Goal: Obtain resource: Download file/media

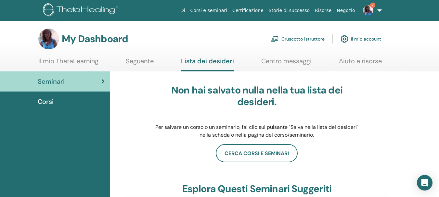
click at [371, 5] on span "2" at bounding box center [372, 5] width 5 height 5
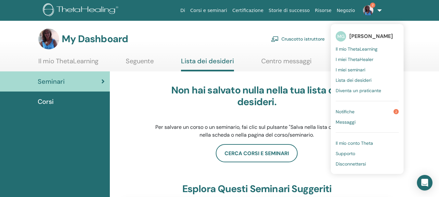
click at [343, 111] on span "Notifiche" at bounding box center [345, 112] width 19 height 6
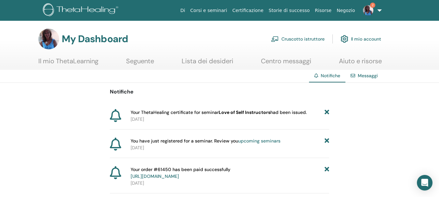
click at [371, 5] on span "2" at bounding box center [372, 5] width 5 height 5
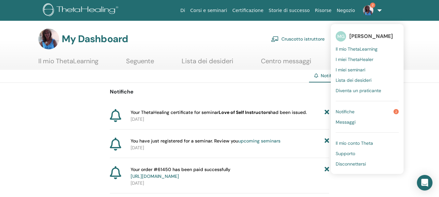
click at [344, 111] on span "Notifiche" at bounding box center [345, 112] width 19 height 6
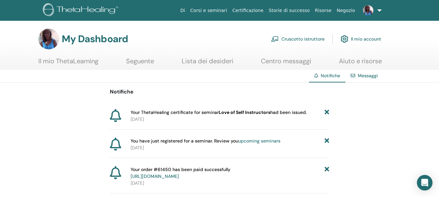
click at [304, 39] on link "Cruscotto istruttore" at bounding box center [298, 39] width 54 height 14
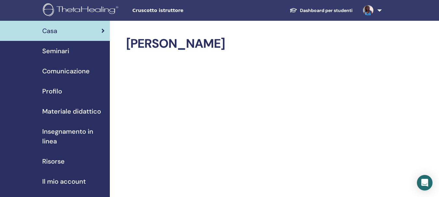
click at [55, 112] on span "Materiale didattico" at bounding box center [71, 112] width 59 height 10
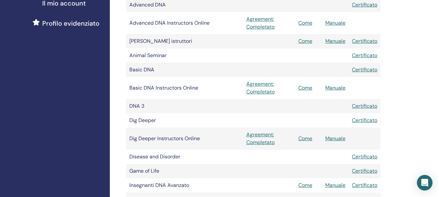
scroll to position [163, 0]
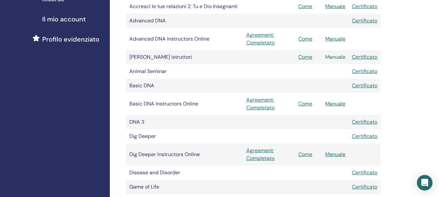
click at [337, 57] on link "Manuale" at bounding box center [335, 57] width 20 height 7
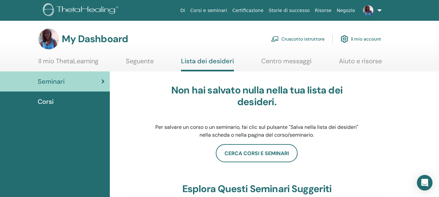
click at [294, 39] on link "Cruscotto istruttore" at bounding box center [298, 39] width 54 height 14
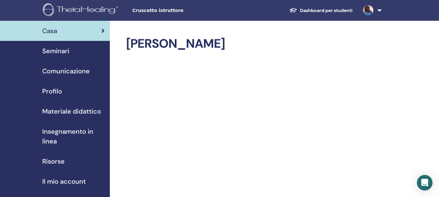
click at [60, 52] on span "Seminari" at bounding box center [55, 51] width 27 height 10
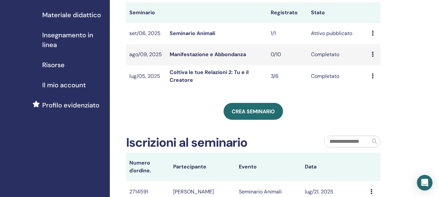
scroll to position [98, 0]
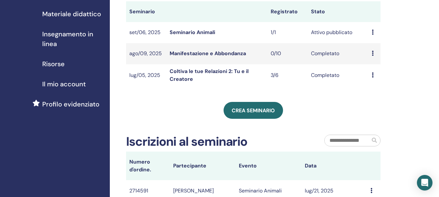
click at [64, 86] on span "Il mio account" at bounding box center [64, 84] width 44 height 10
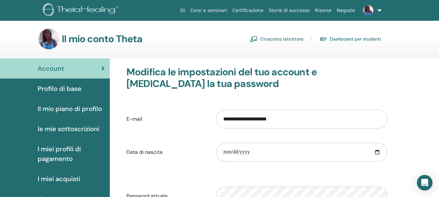
click at [352, 39] on link "Dashboard per studenti" at bounding box center [351, 39] width 62 height 10
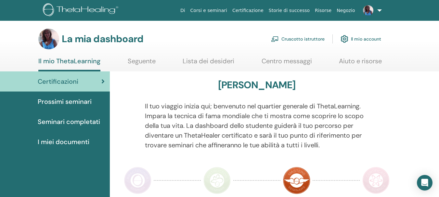
click at [95, 121] on font "Seminari completati" at bounding box center [69, 122] width 62 height 8
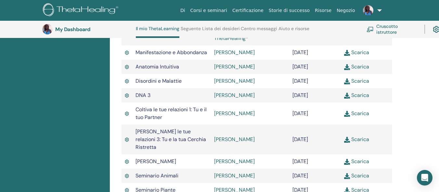
scroll to position [375, 0]
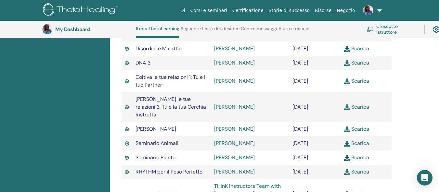
click at [226, 11] on link "Corsi e seminari" at bounding box center [209, 11] width 42 height 12
click at [386, 30] on link "Cruscotto istruttore" at bounding box center [392, 29] width 50 height 14
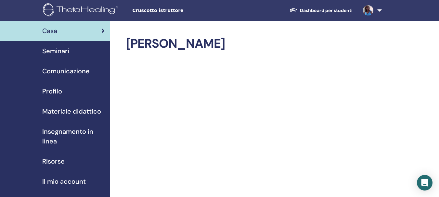
click at [64, 52] on span "Seminari" at bounding box center [55, 51] width 27 height 10
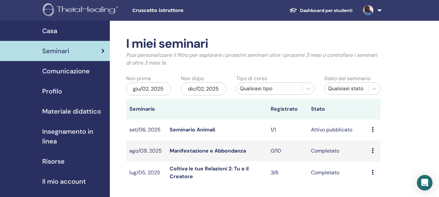
click at [75, 72] on span "Comunicazione" at bounding box center [65, 71] width 47 height 10
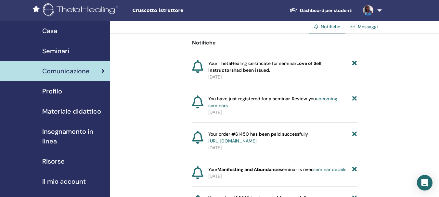
click at [71, 112] on span "Materiale didattico" at bounding box center [71, 112] width 59 height 10
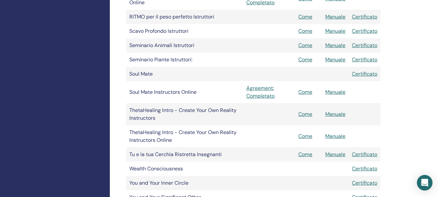
scroll to position [358, 0]
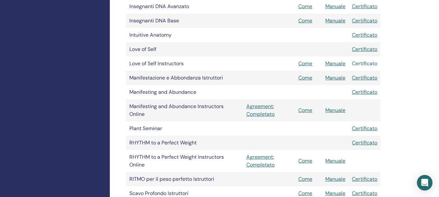
click at [366, 64] on link "Certificato" at bounding box center [364, 63] width 25 height 7
click at [364, 64] on link "Certificato" at bounding box center [364, 63] width 25 height 7
